Goal: Navigation & Orientation: Find specific page/section

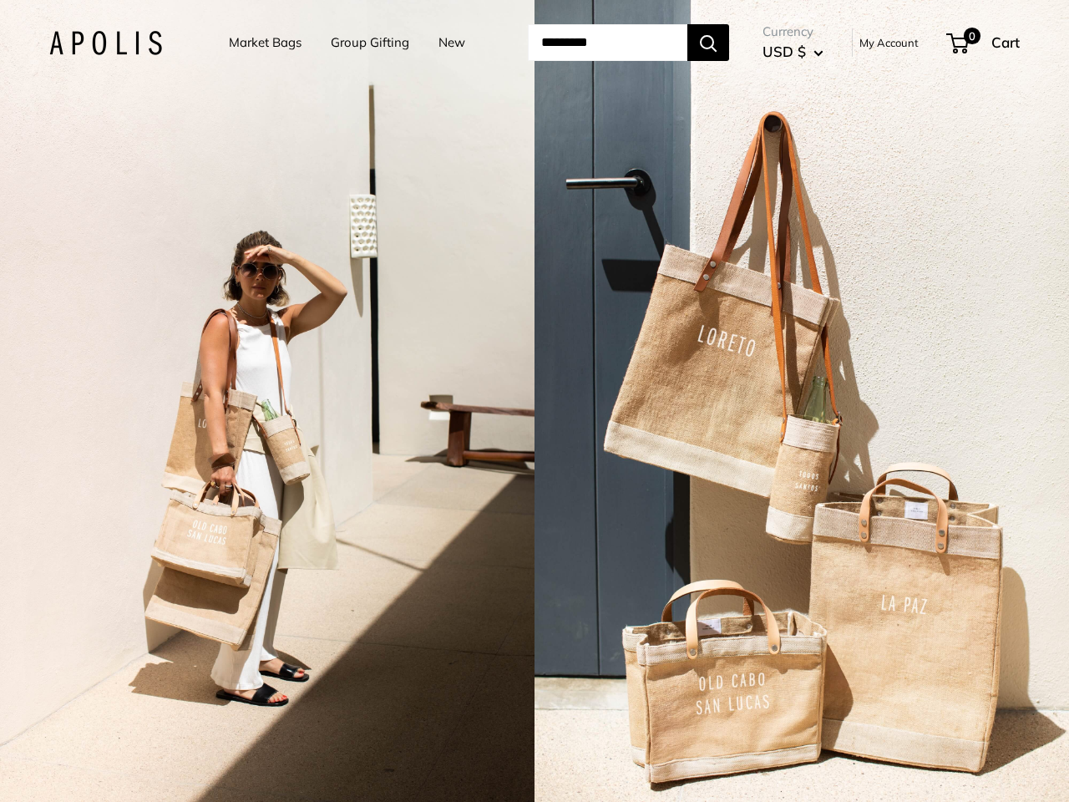
click at [535, 43] on input "Search..." at bounding box center [608, 42] width 160 height 37
click at [629, 43] on input "Search..." at bounding box center [608, 42] width 160 height 37
click at [267, 401] on div "2 / 7" at bounding box center [267, 401] width 535 height 802
click at [802, 401] on div "2 / 7" at bounding box center [802, 401] width 535 height 802
